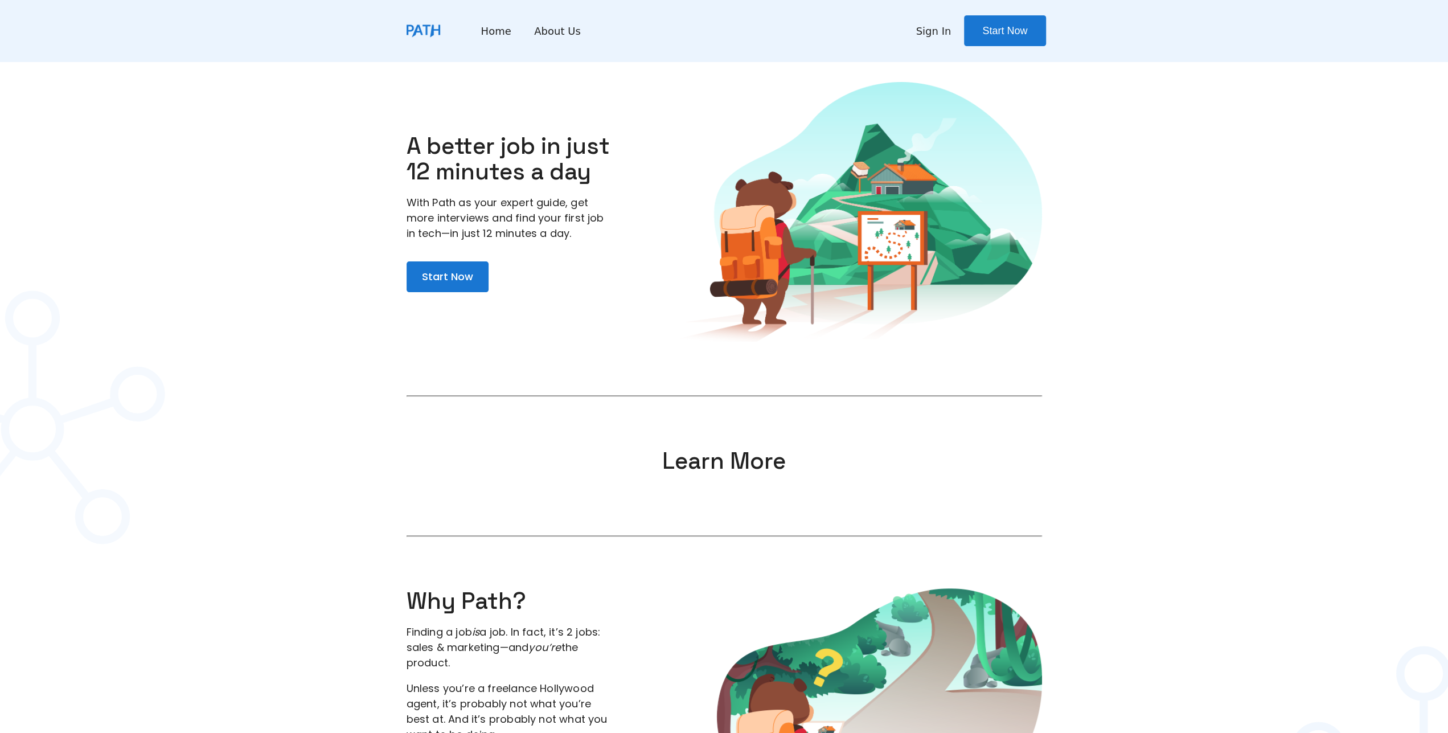
click at [935, 22] on li "Sign In" at bounding box center [933, 30] width 35 height 31
click at [927, 31] on link "Sign In" at bounding box center [933, 30] width 35 height 15
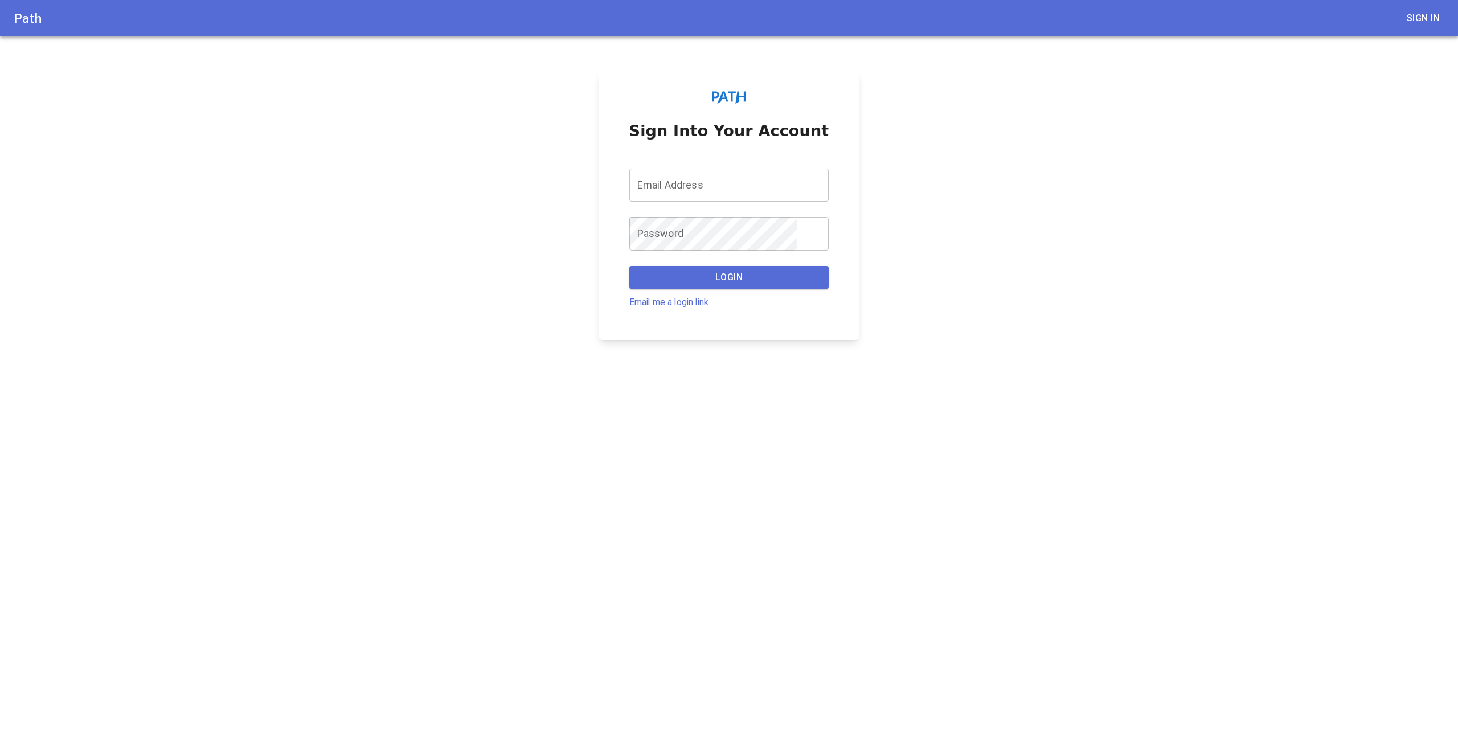
click at [701, 312] on div "Sign Into Your Account Email Address Email Address Password Password Login Emai…" at bounding box center [729, 205] width 261 height 269
click at [689, 302] on link "Email me a login link" at bounding box center [669, 302] width 80 height 11
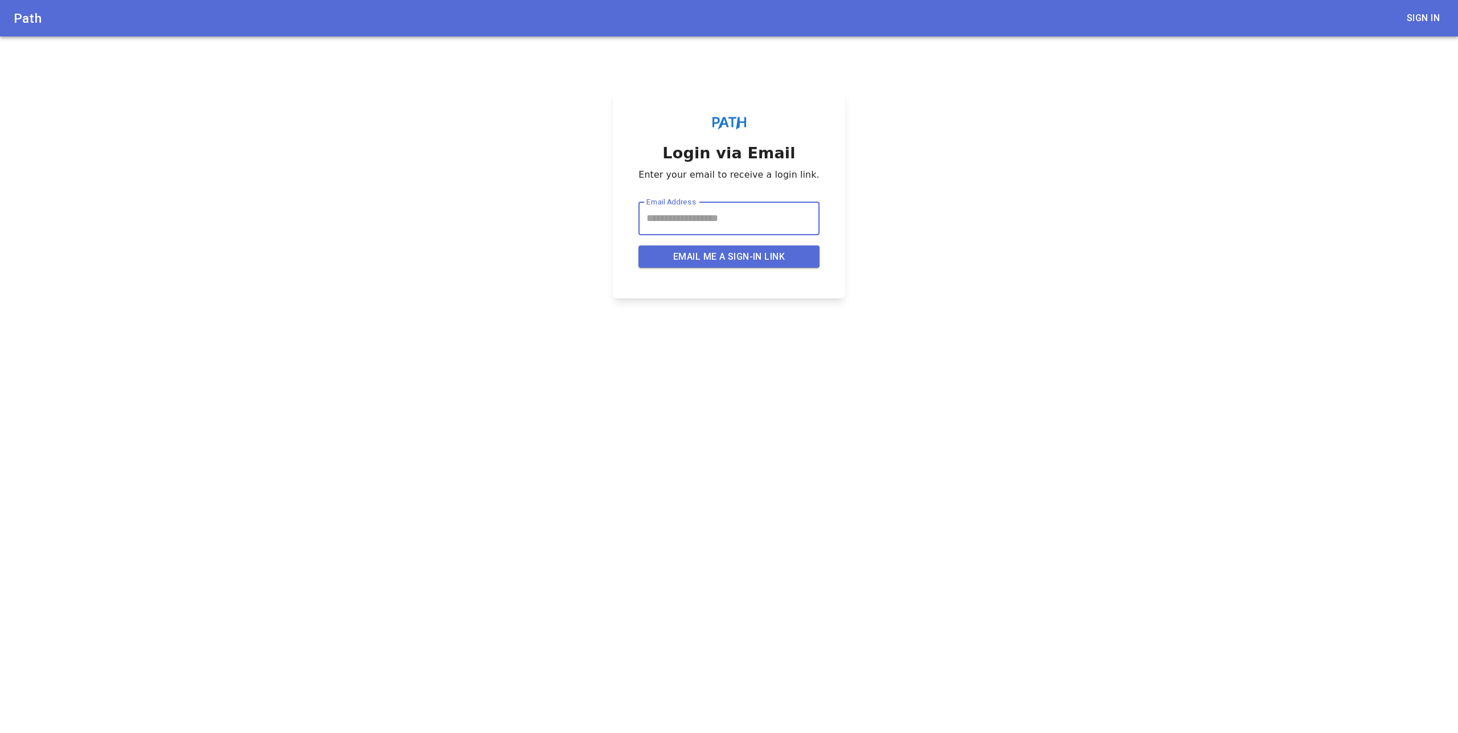
click at [684, 218] on input "Email Address" at bounding box center [728, 219] width 181 height 34
type input "**********"
click at [712, 251] on button "Email me a sign-in link" at bounding box center [728, 256] width 181 height 23
